Goal: Share content: Share content

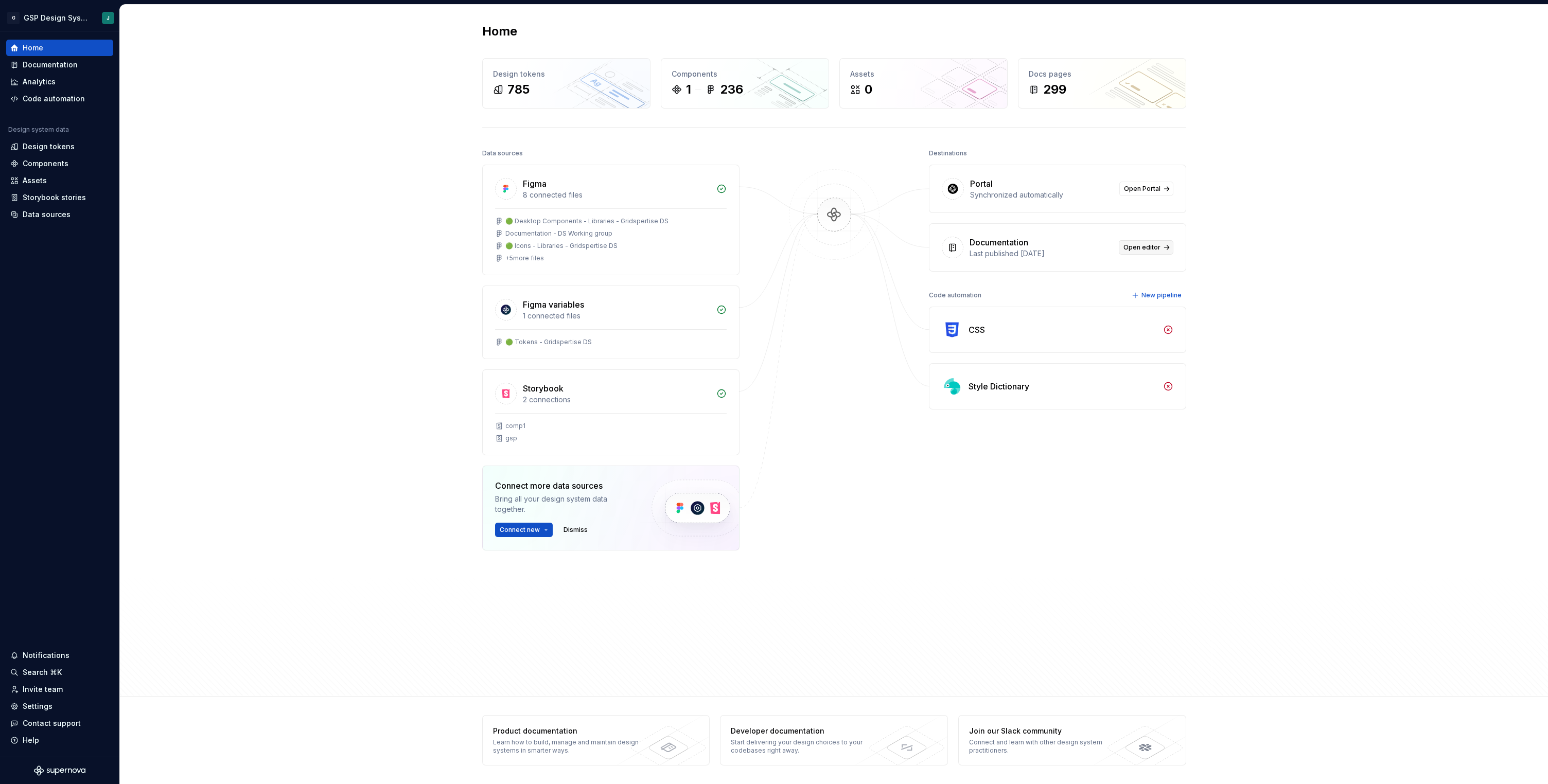
click at [1142, 245] on span "Open editor" at bounding box center [1141, 248] width 37 height 8
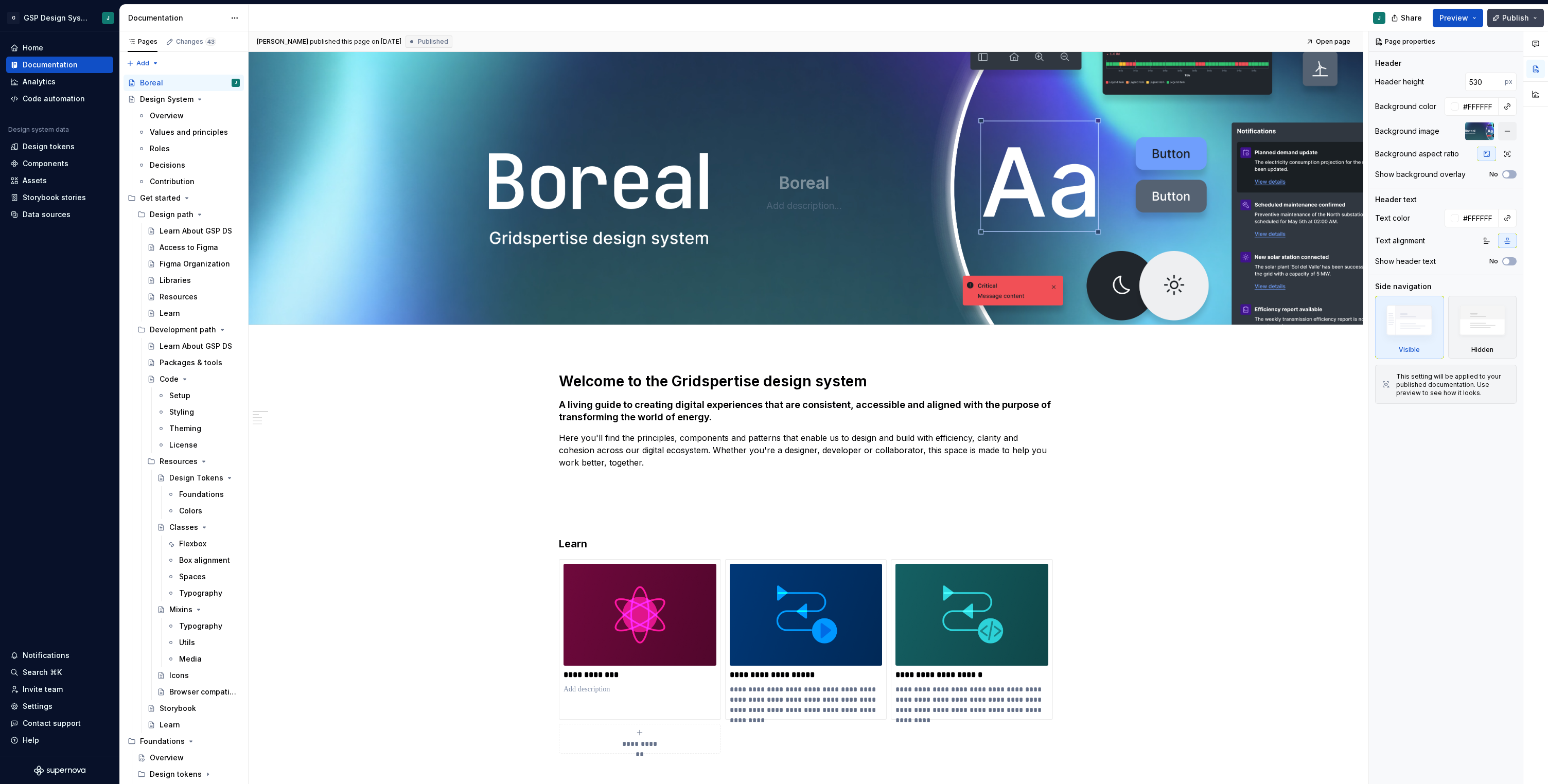
click at [1509, 16] on span "Publish" at bounding box center [1515, 17] width 26 height 10
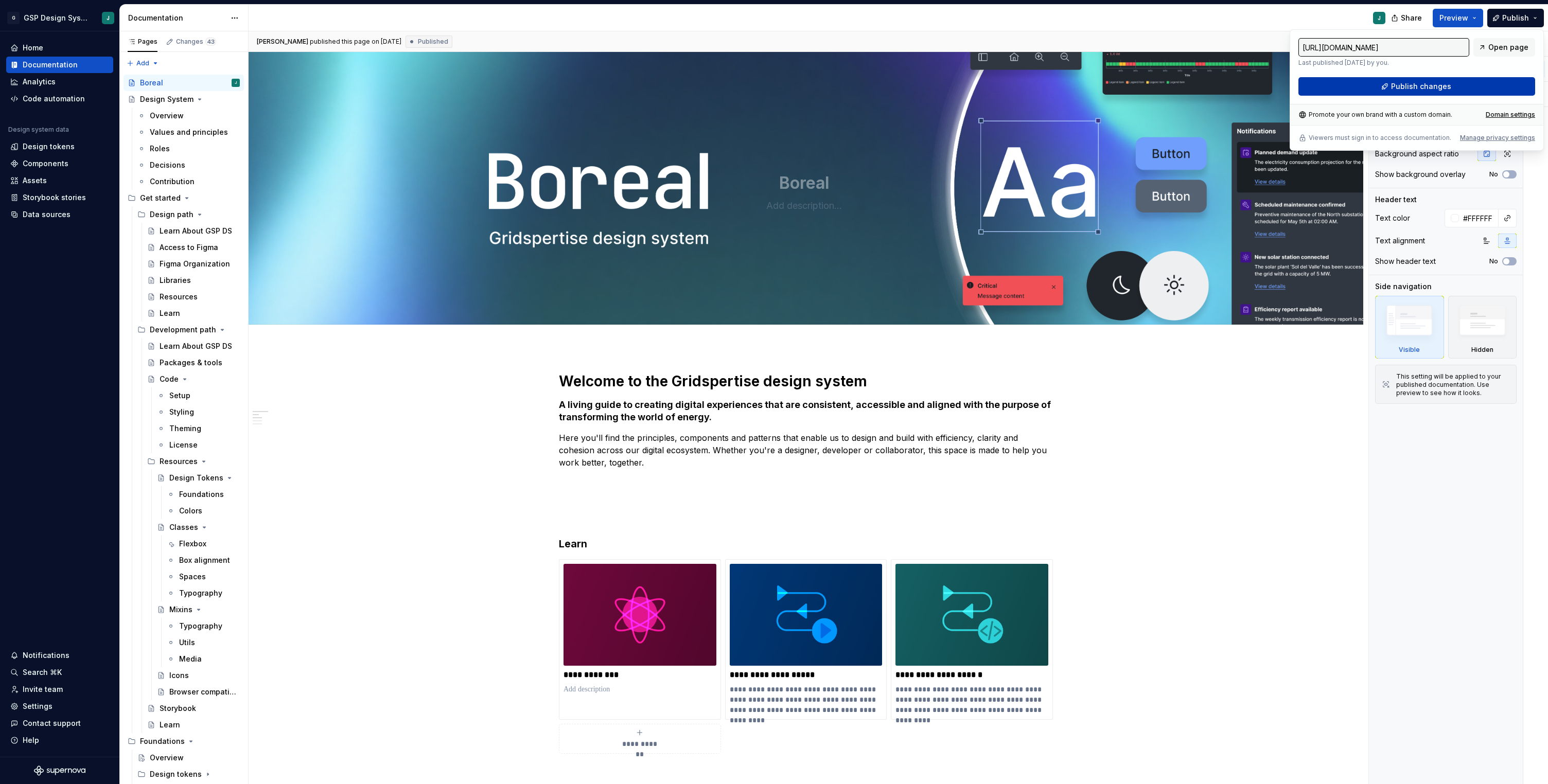
click at [1420, 83] on span "Publish changes" at bounding box center [1421, 86] width 61 height 10
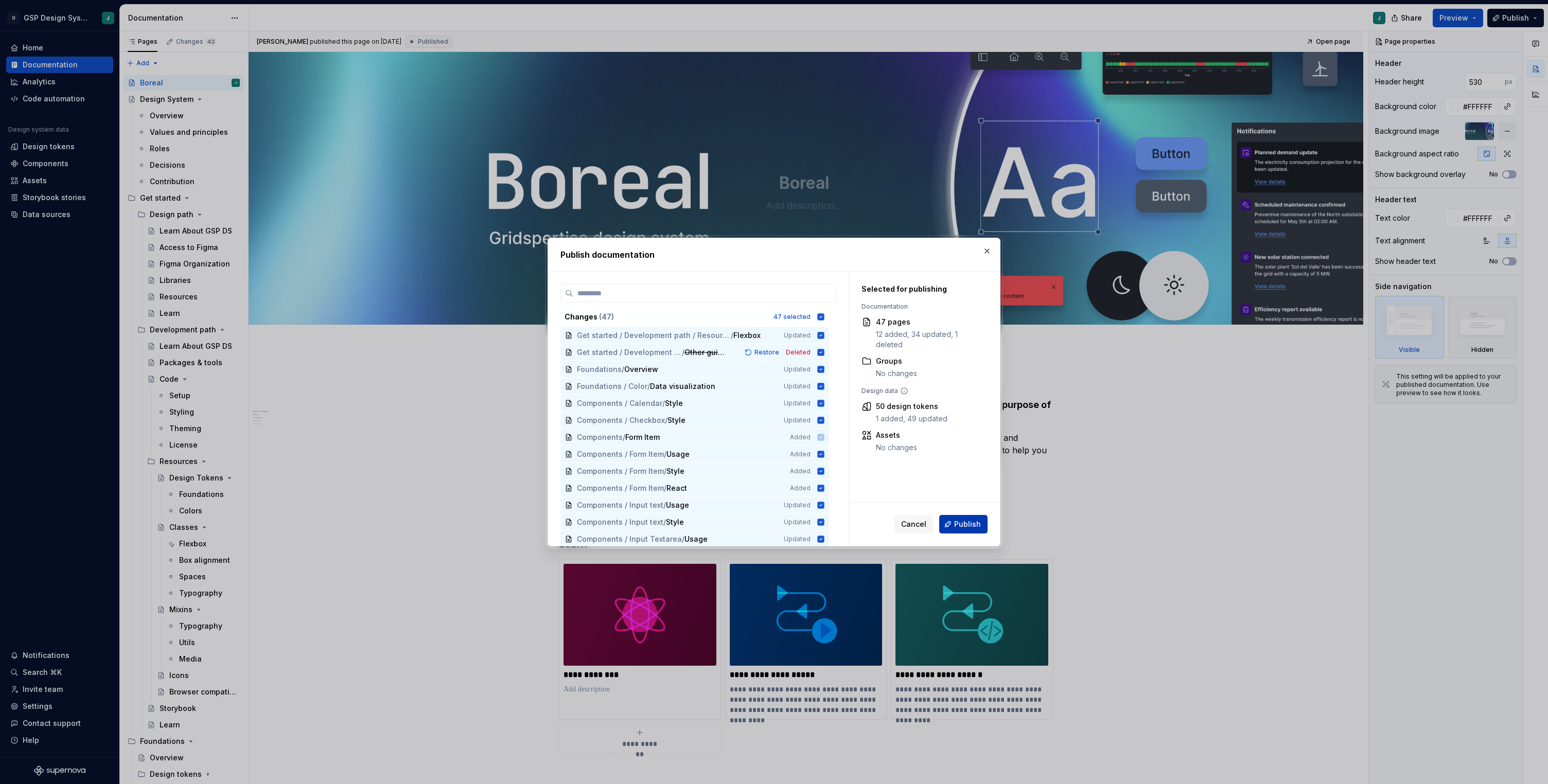
click at [953, 518] on button "Publish" at bounding box center [964, 524] width 49 height 19
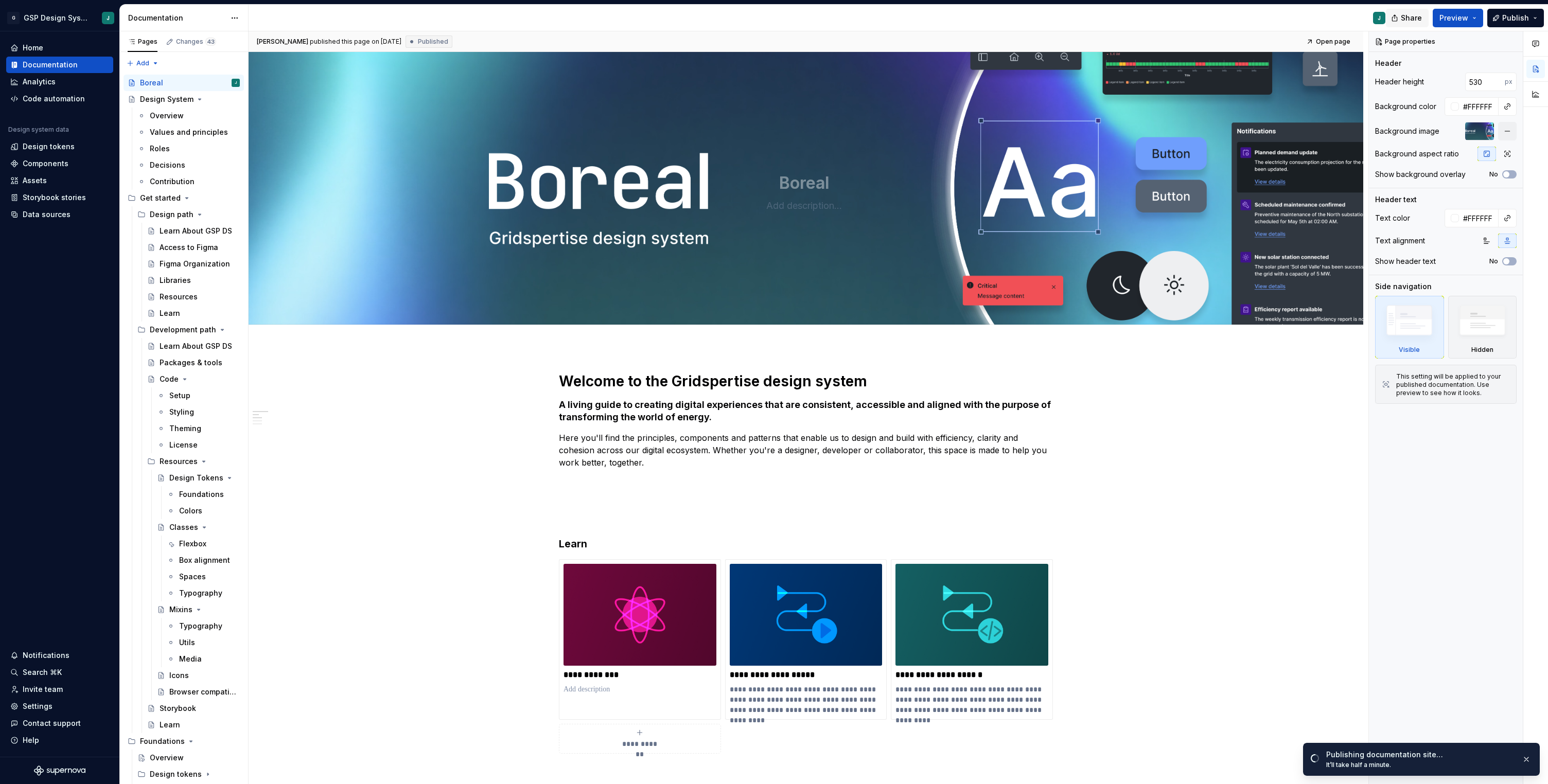
click at [1409, 17] on span "Share" at bounding box center [1411, 17] width 21 height 10
click at [1405, 62] on span "Copy link" at bounding box center [1399, 59] width 33 height 10
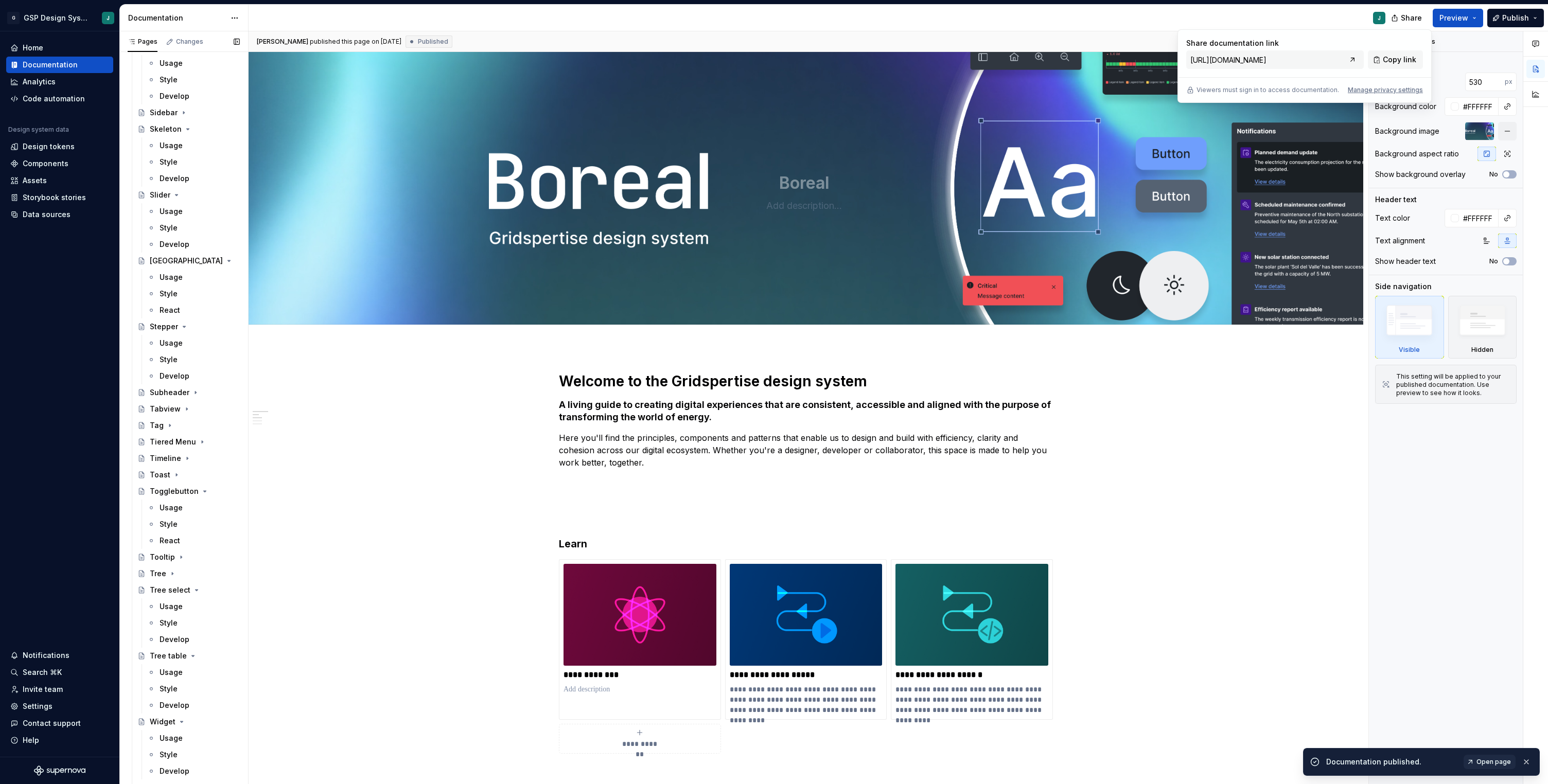
scroll to position [2943, 0]
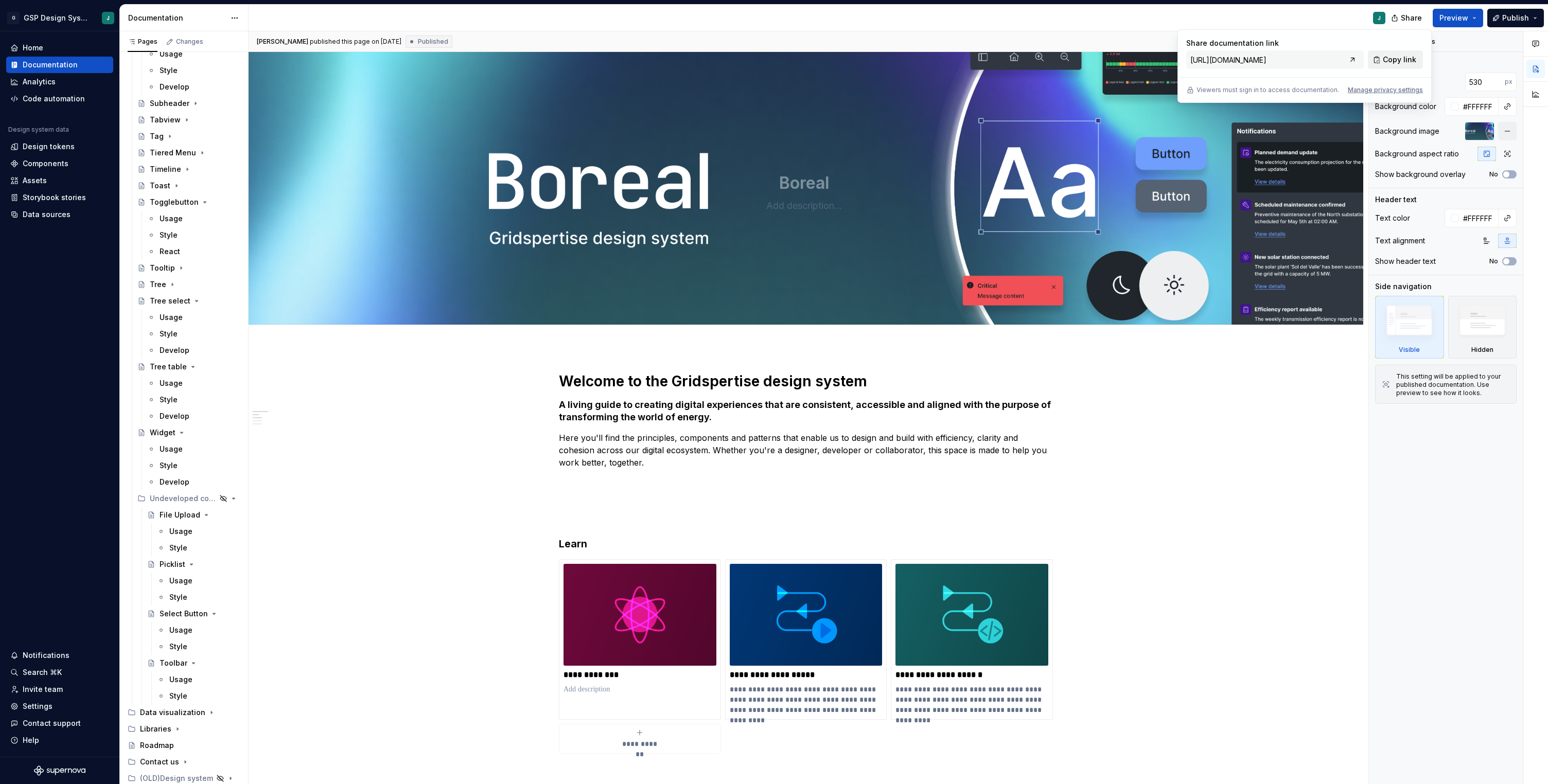
click at [1398, 56] on span "Copy link" at bounding box center [1399, 59] width 33 height 10
click at [184, 335] on div "Style" at bounding box center [199, 334] width 80 height 15
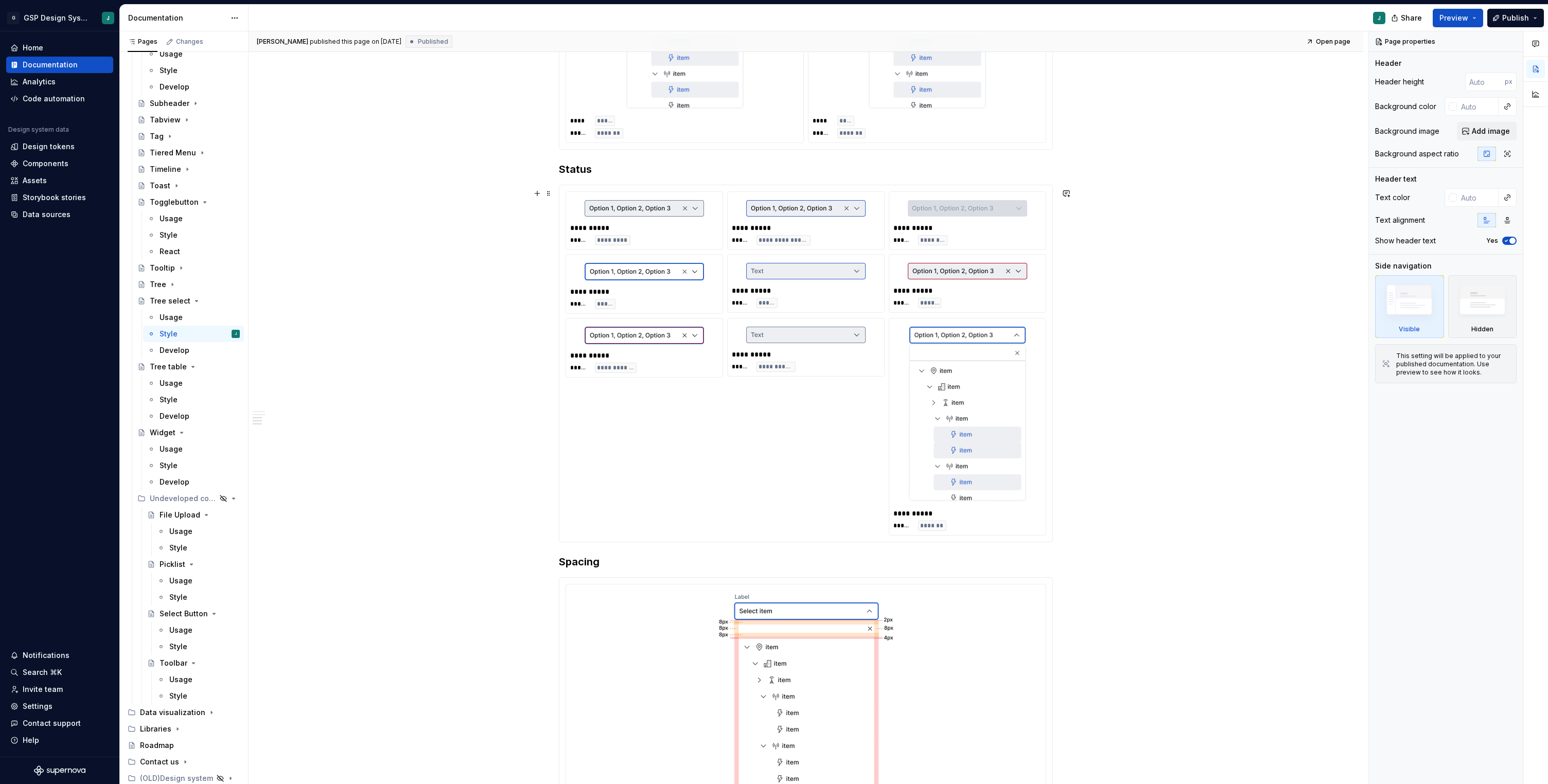
scroll to position [1041, 0]
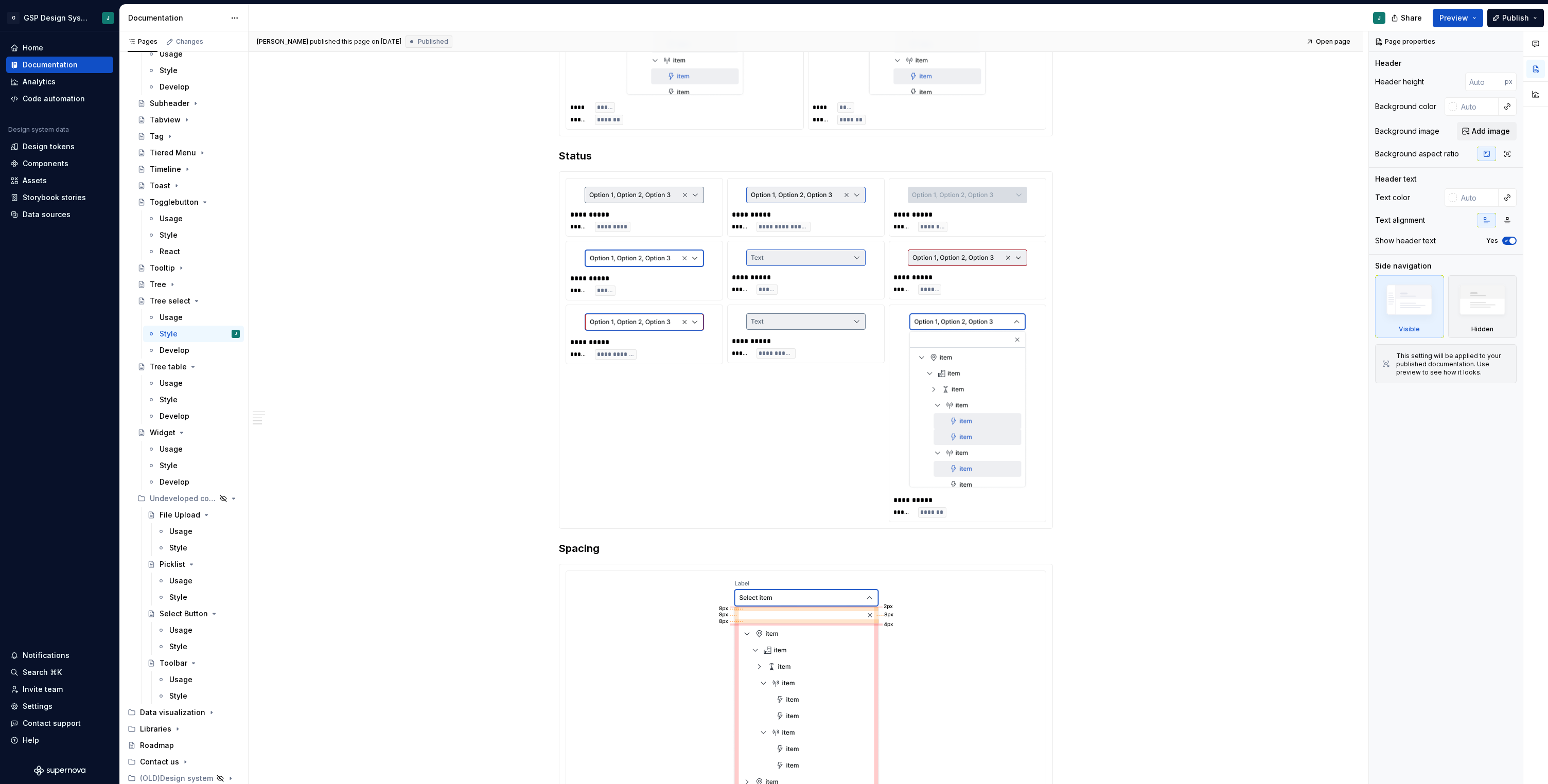
type textarea "*"
